Goal: Register for event/course

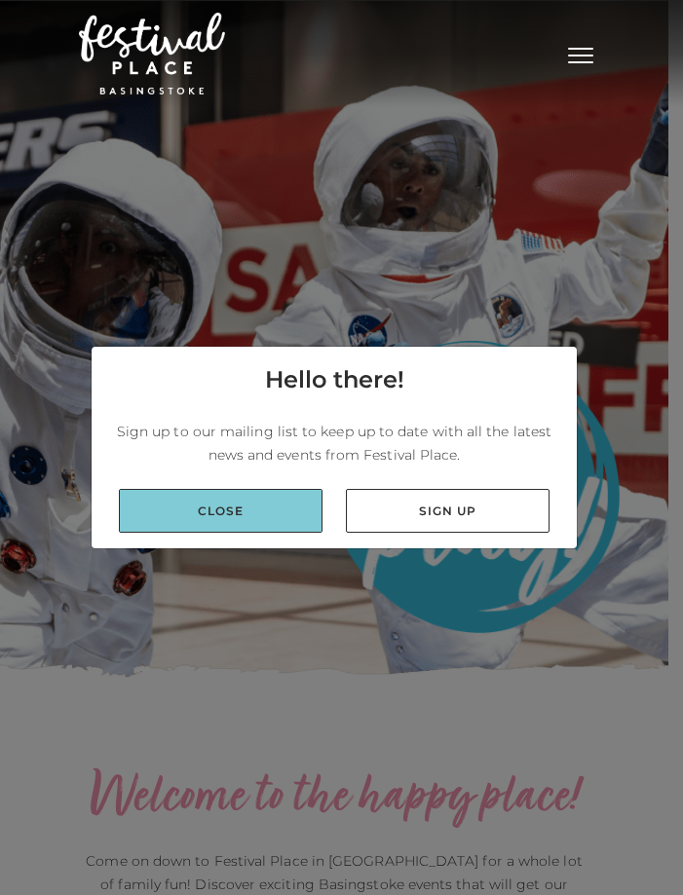
click at [275, 505] on link "Close" at bounding box center [221, 511] width 204 height 44
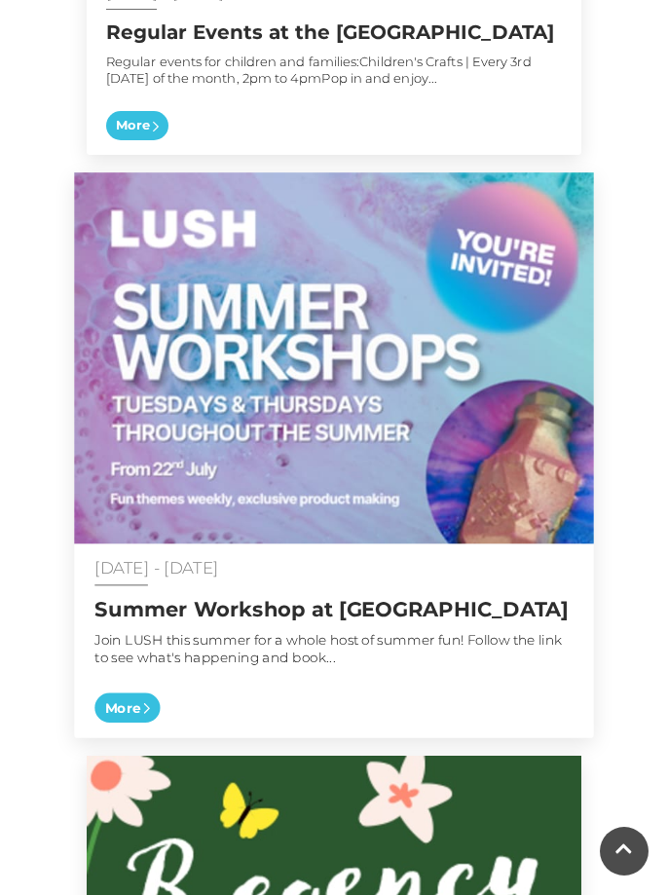
scroll to position [2338, 0]
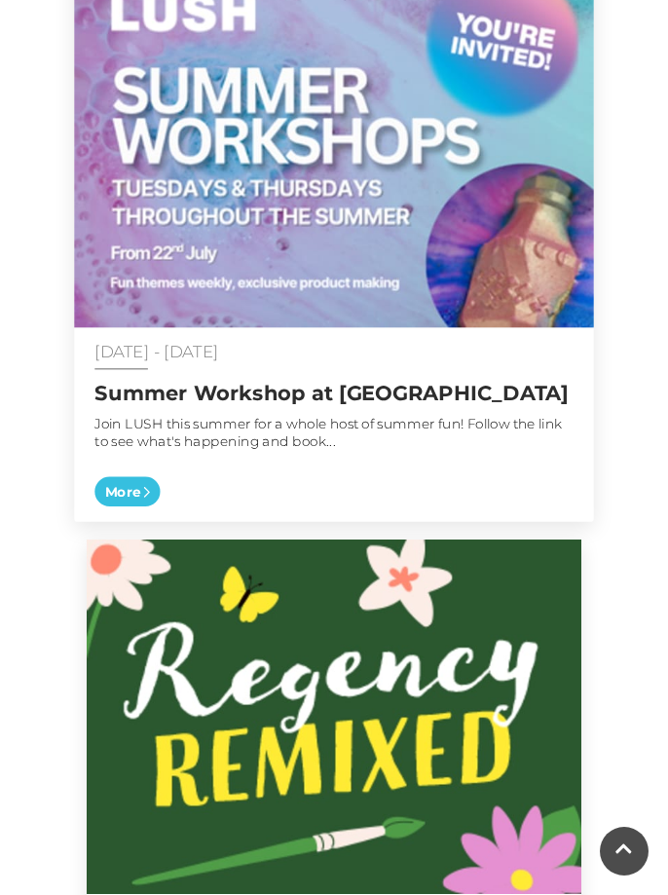
click at [247, 397] on h2 "Summer Workshop at [GEOGRAPHIC_DATA]" at bounding box center [333, 393] width 478 height 24
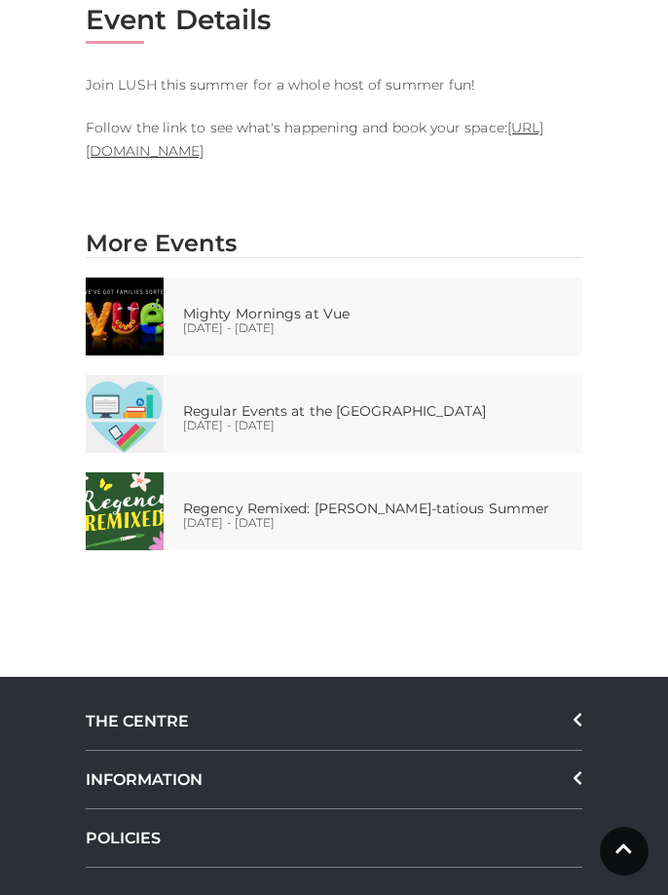
scroll to position [877, 0]
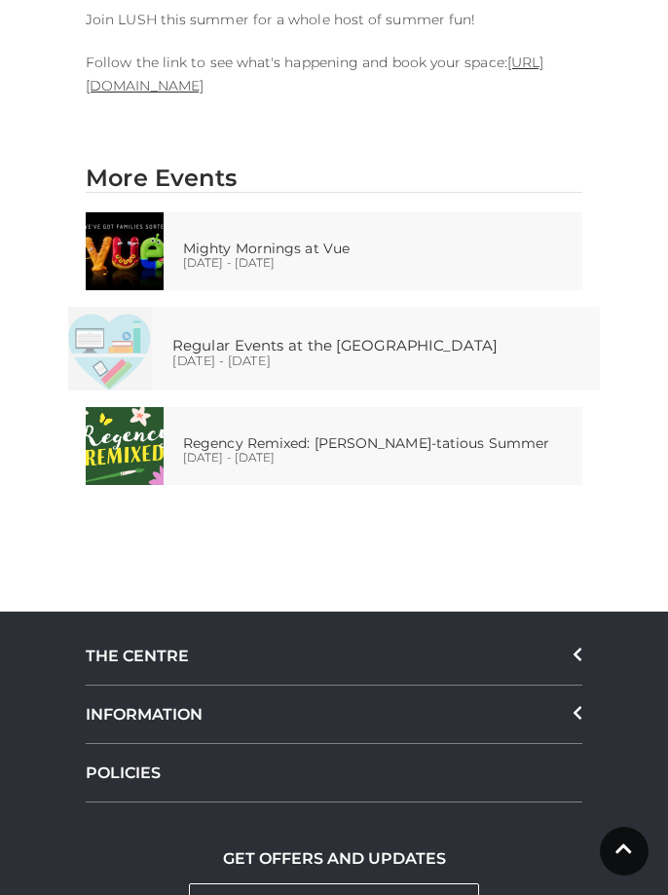
click at [388, 358] on div "Regular Events at the Discovery Centre 01 Jan - 31 Dec 2025" at bounding box center [355, 353] width 366 height 84
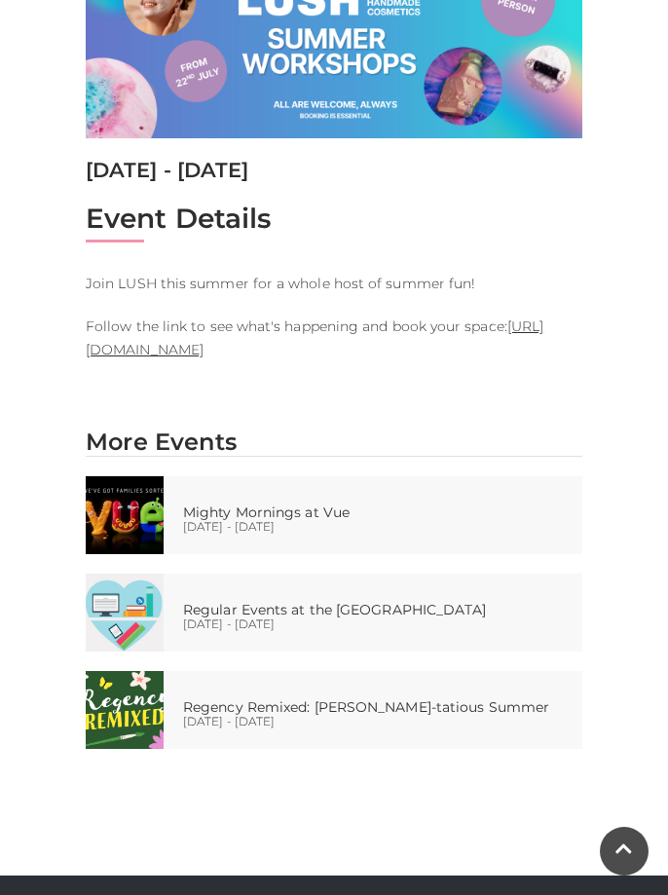
scroll to position [584, 0]
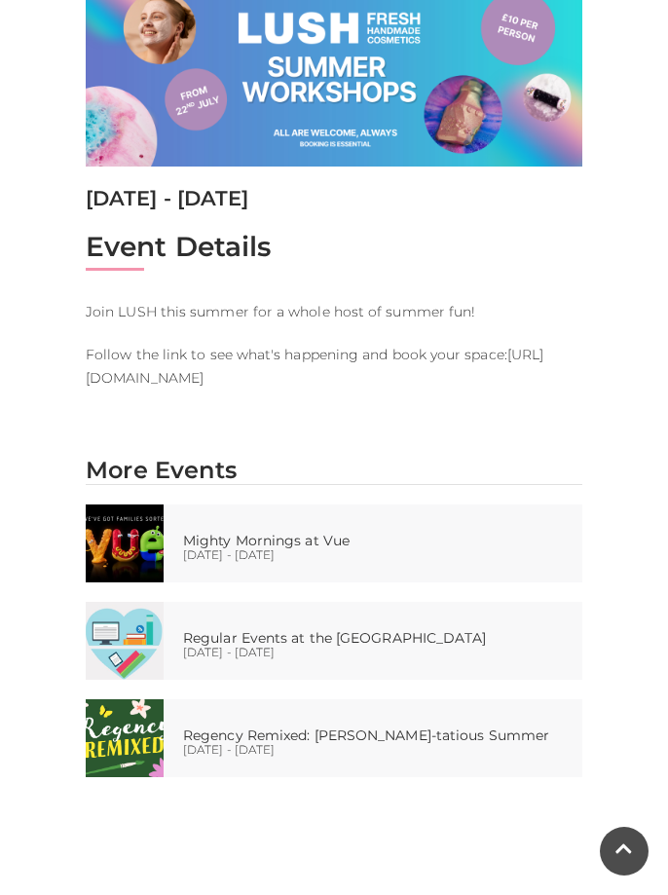
click at [304, 373] on link "https://www.eventbrite.com/d/united-kingdom--basingstoke/lush-basingstoke/" at bounding box center [315, 366] width 458 height 41
